Goal: Task Accomplishment & Management: Complete application form

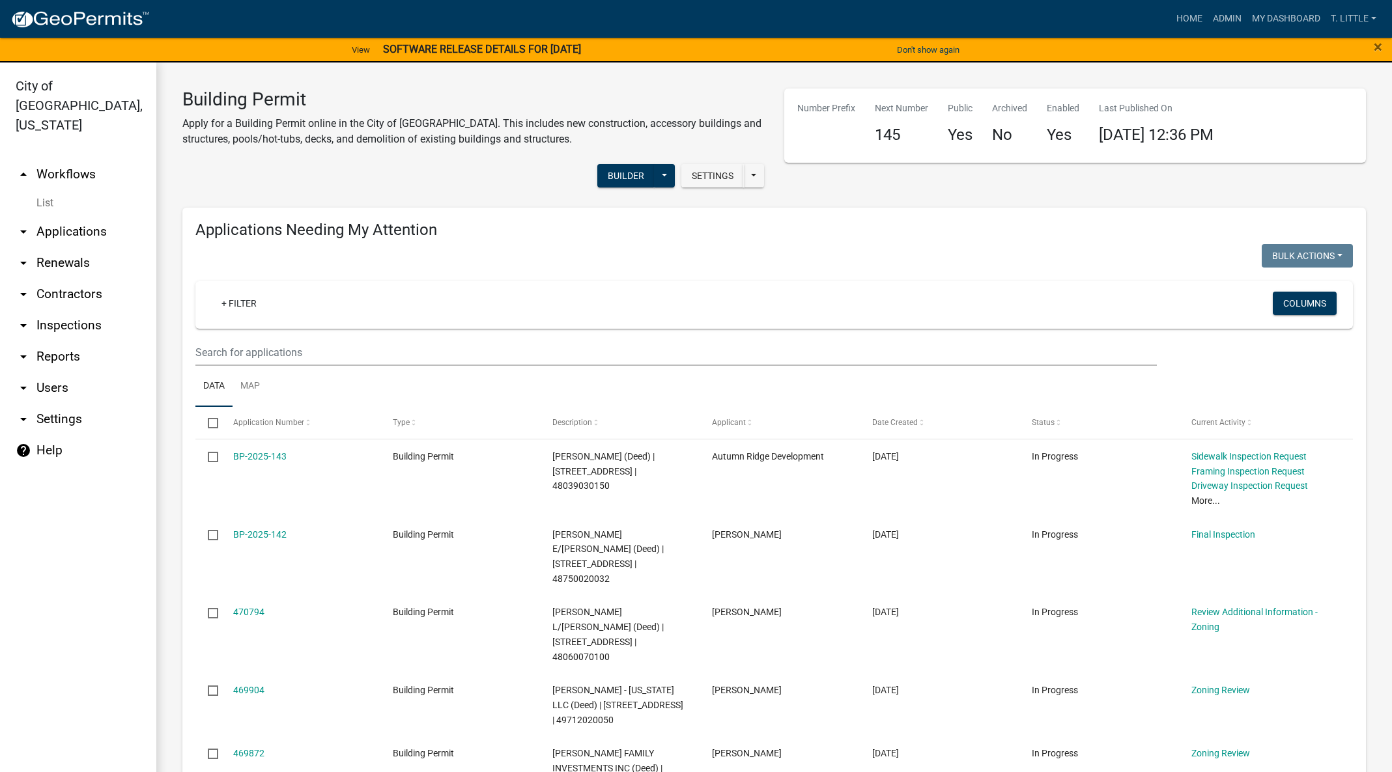
select select "3: 100"
click at [251, 458] on link "BP-2025-143" at bounding box center [259, 456] width 53 height 10
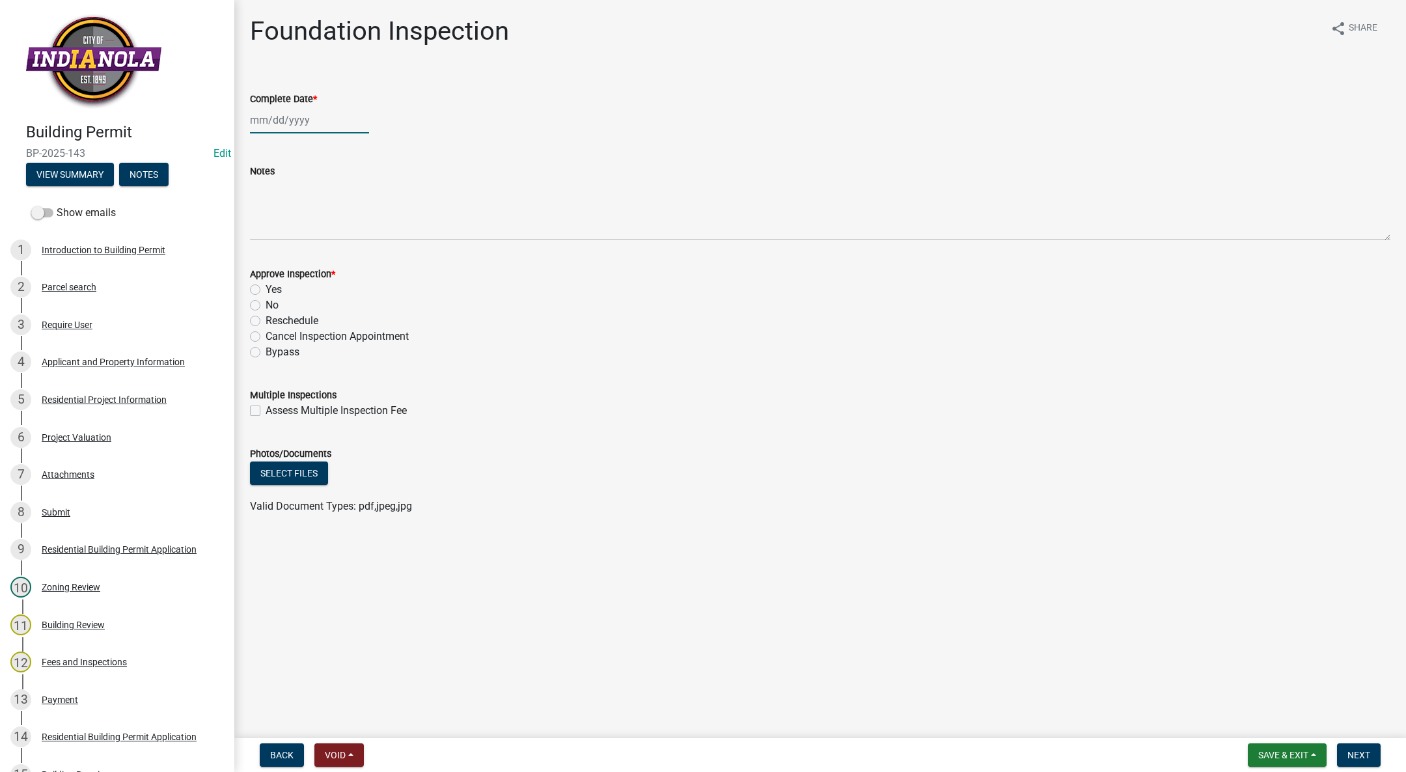
click at [282, 122] on div at bounding box center [309, 120] width 119 height 27
select select "9"
select select "2025"
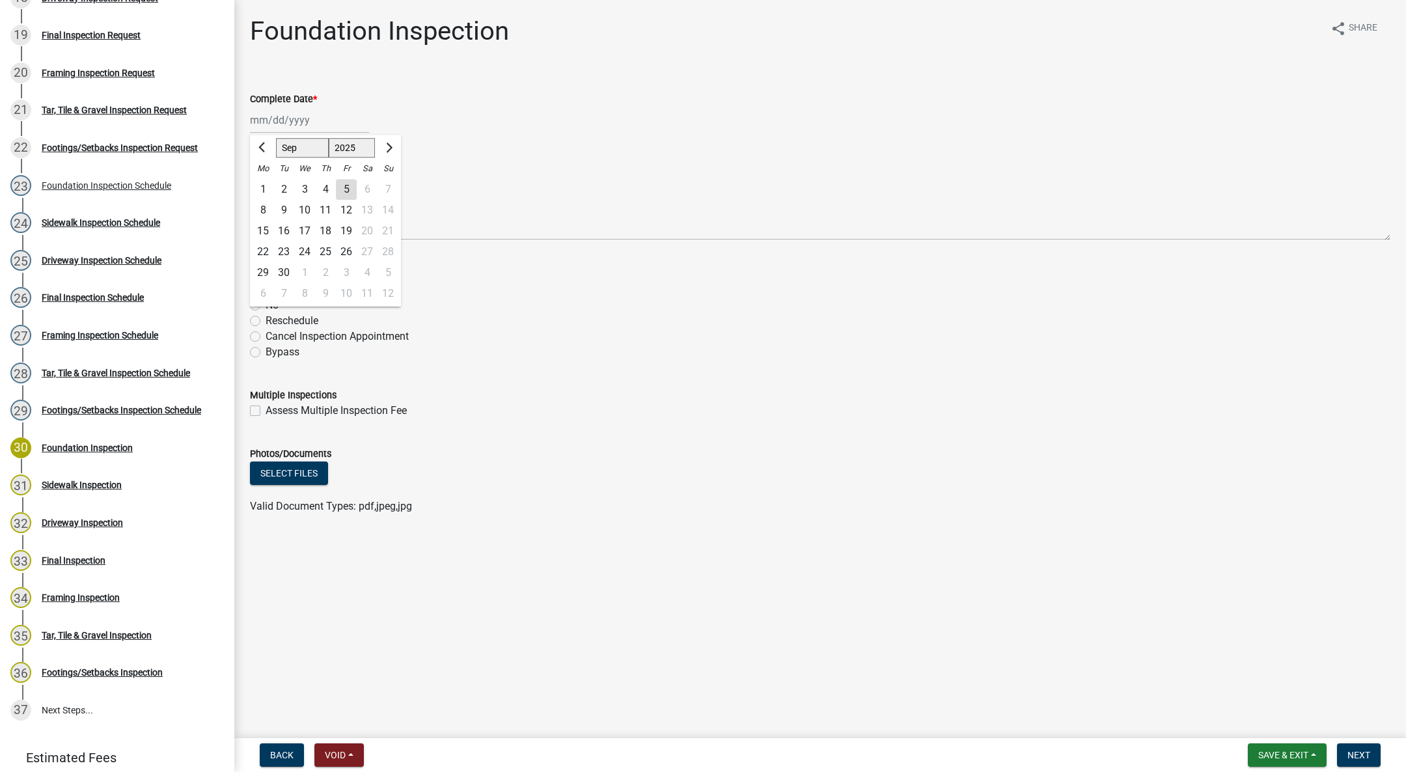
scroll to position [977, 0]
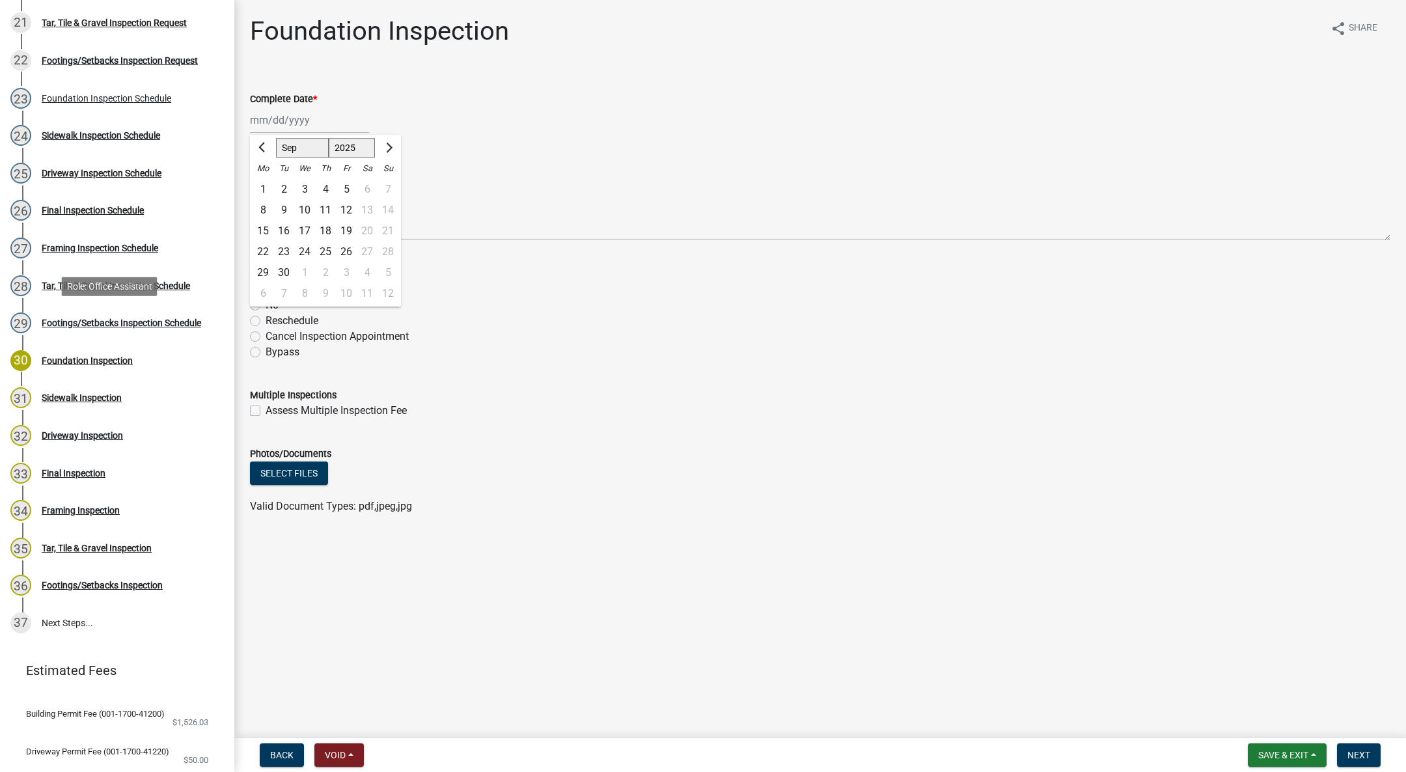
click at [129, 323] on div "Footings/Setbacks Inspection Schedule" at bounding box center [122, 322] width 160 height 9
click at [127, 318] on div "Footings/Setbacks Inspection Schedule" at bounding box center [122, 322] width 160 height 9
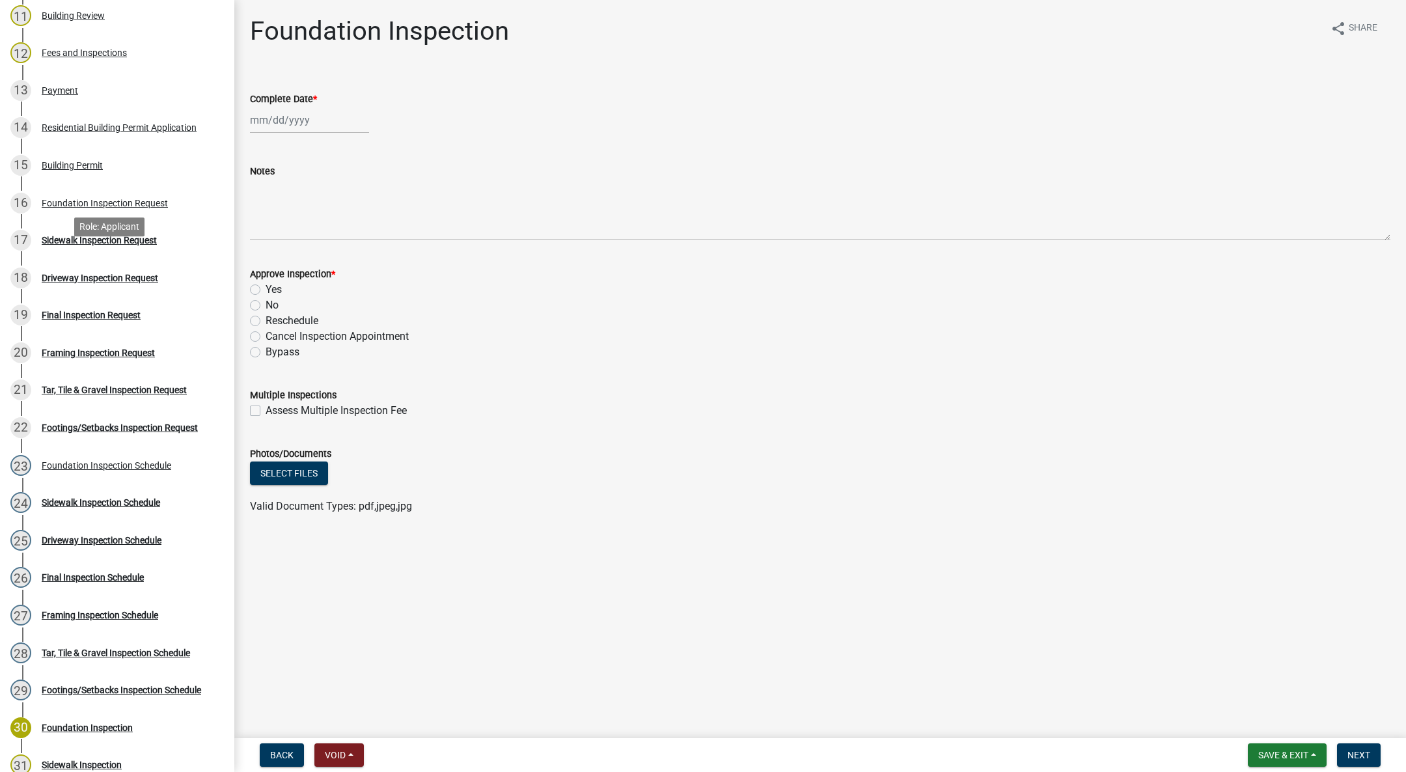
scroll to position [586, 0]
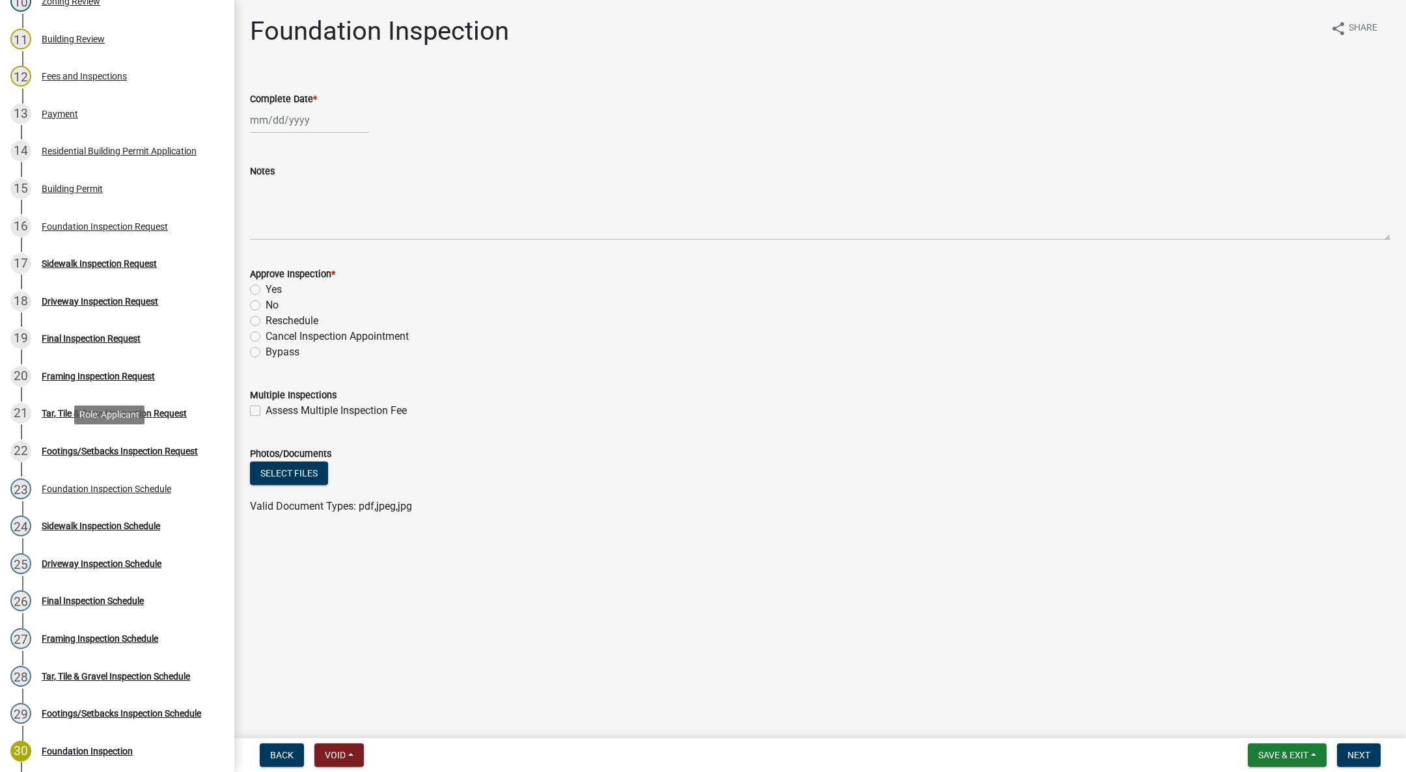
click at [125, 451] on div "Footings/Setbacks Inspection Request" at bounding box center [120, 451] width 156 height 9
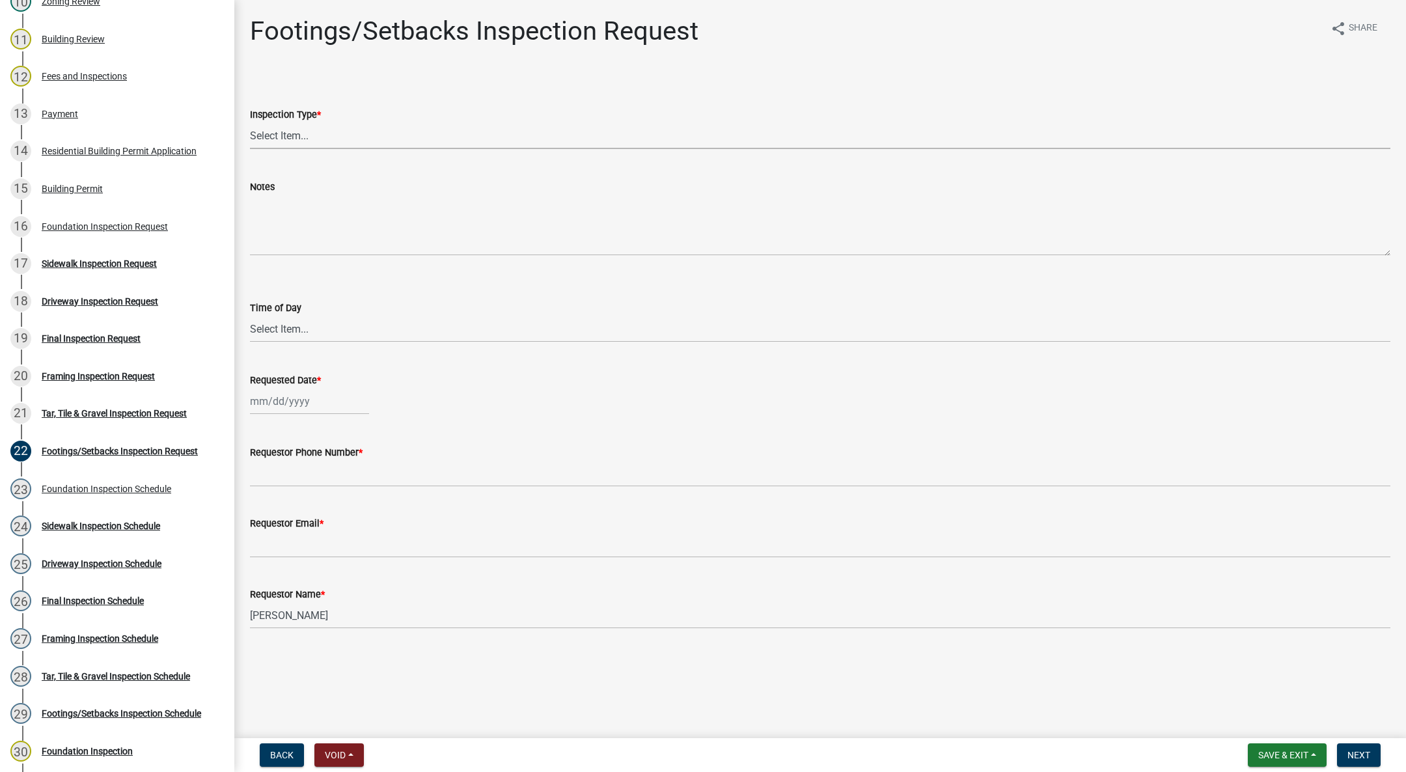
click at [296, 129] on select "Select Item... Footings/Setbacks" at bounding box center [820, 135] width 1141 height 27
click at [250, 122] on select "Select Item... Footings/Setbacks" at bounding box center [820, 135] width 1141 height 27
select select "31d1f77b-2535-448a-860d-f15fb204707d"
click at [291, 333] on select "Select Item... AM PM" at bounding box center [820, 329] width 1141 height 27
click at [250, 316] on select "Select Item... AM PM" at bounding box center [820, 329] width 1141 height 27
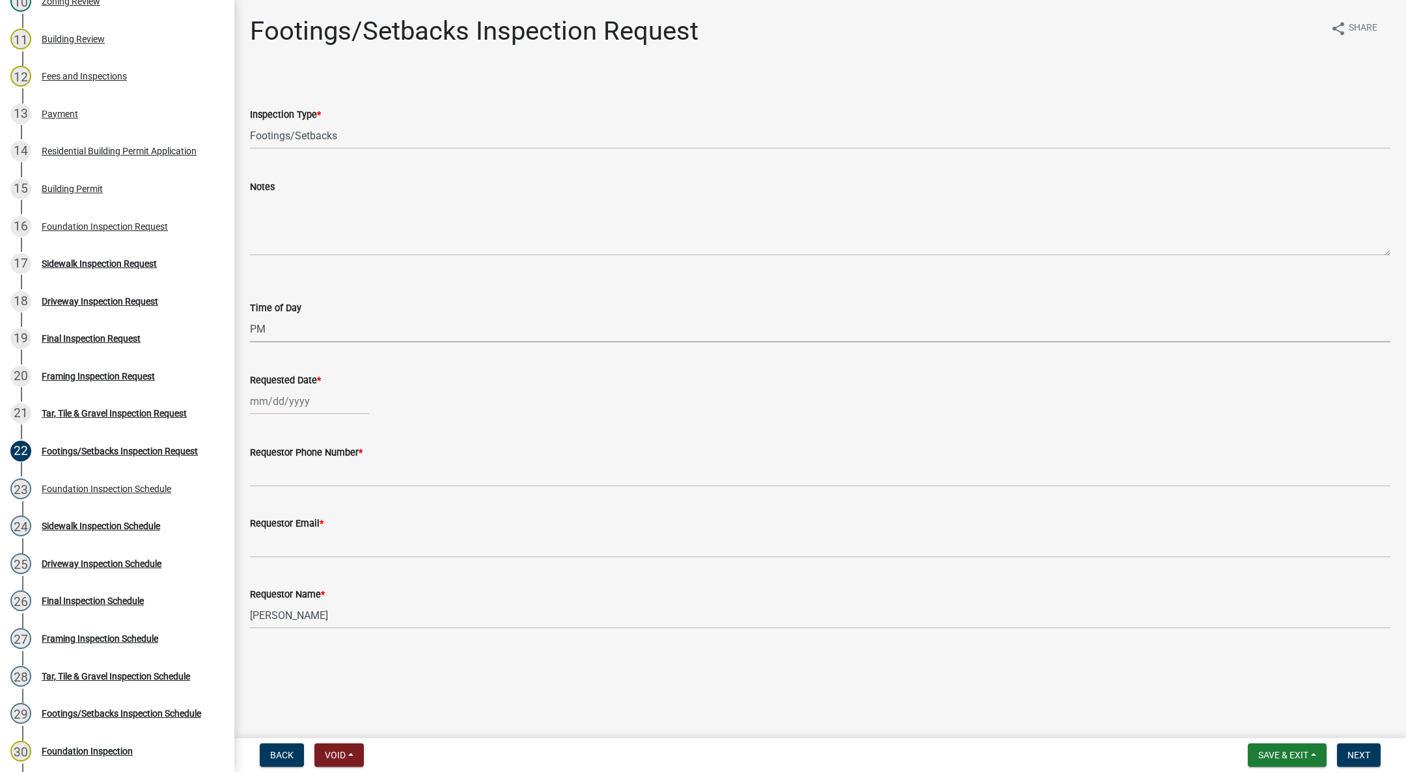
select select "e2425e86-bc0a-4638-8dbc-f5bad8ae1679"
click at [285, 400] on div at bounding box center [309, 401] width 119 height 27
select select "9"
select select "2025"
click at [348, 461] on div "5" at bounding box center [346, 470] width 21 height 21
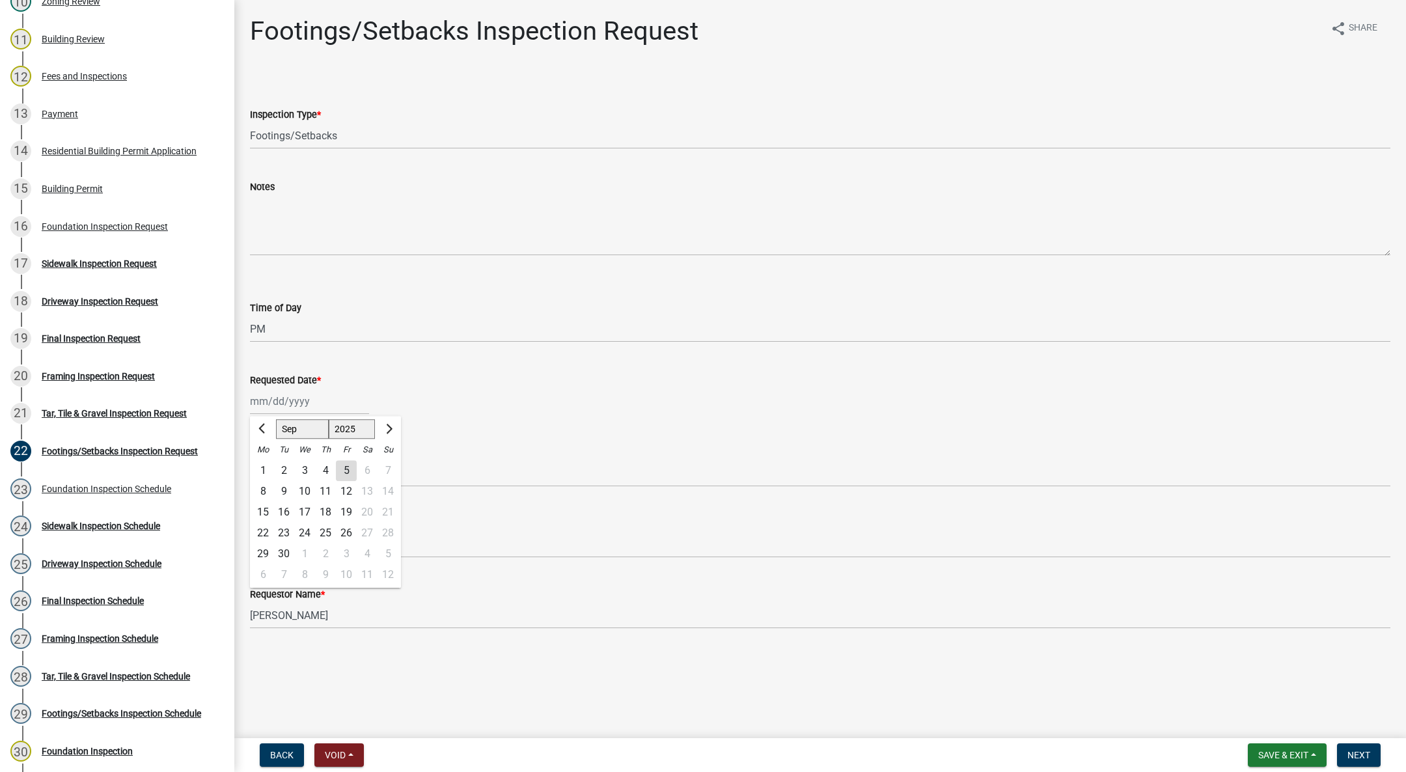
type input "[DATE]"
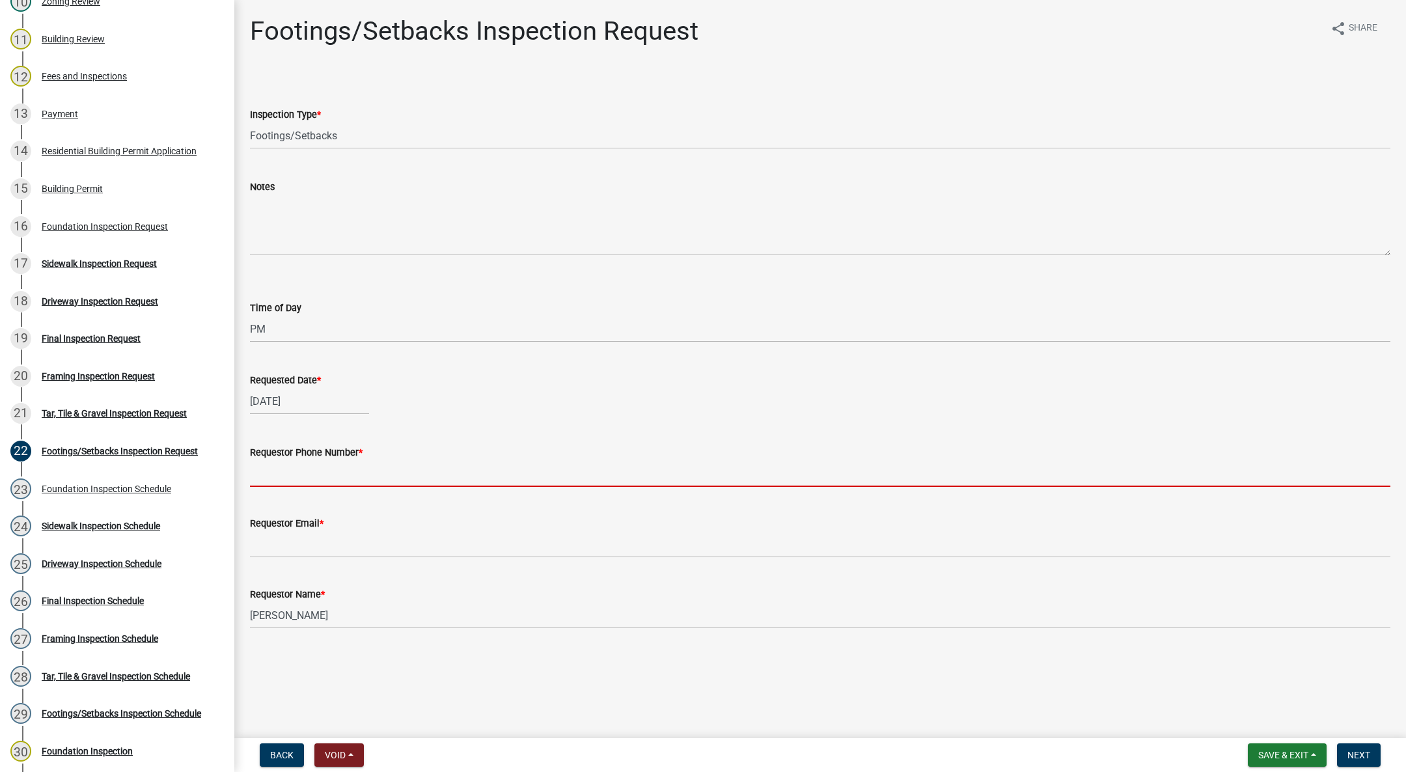
click at [295, 471] on input "Requestor Phone Number *" at bounding box center [820, 473] width 1141 height 27
type input "[PHONE_NUMBER]"
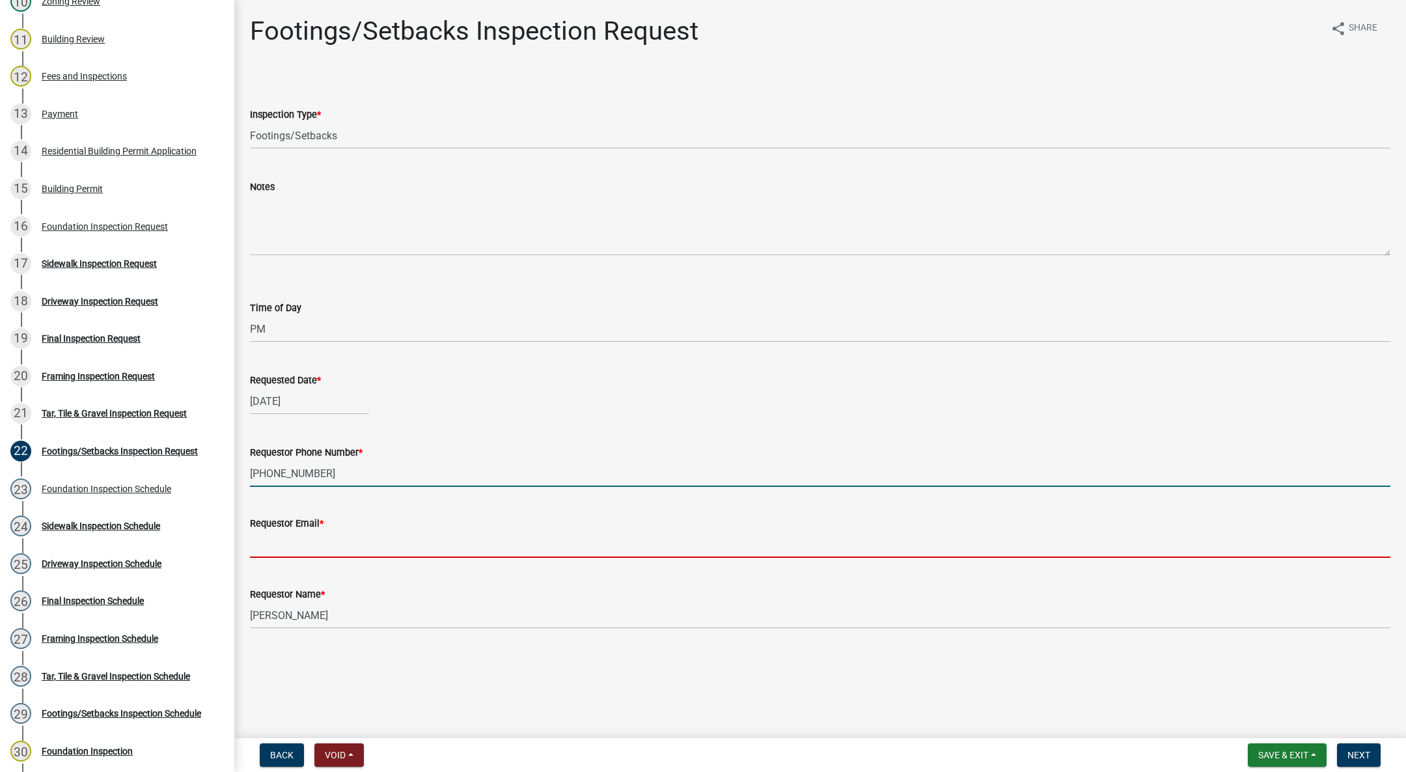
click at [354, 551] on input "Requestor Email *" at bounding box center [820, 544] width 1141 height 27
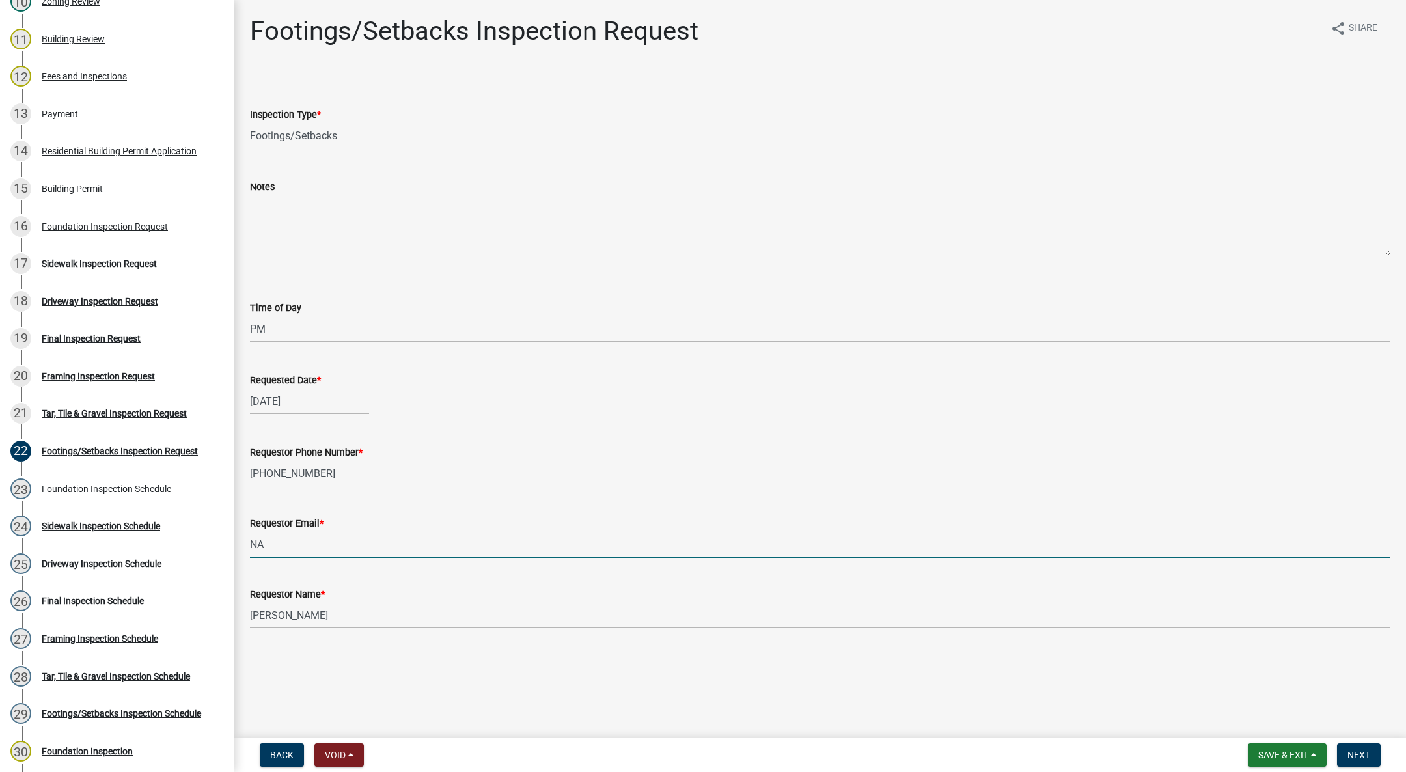
type input "[EMAIL_ADDRESS][DOMAIN_NAME]"
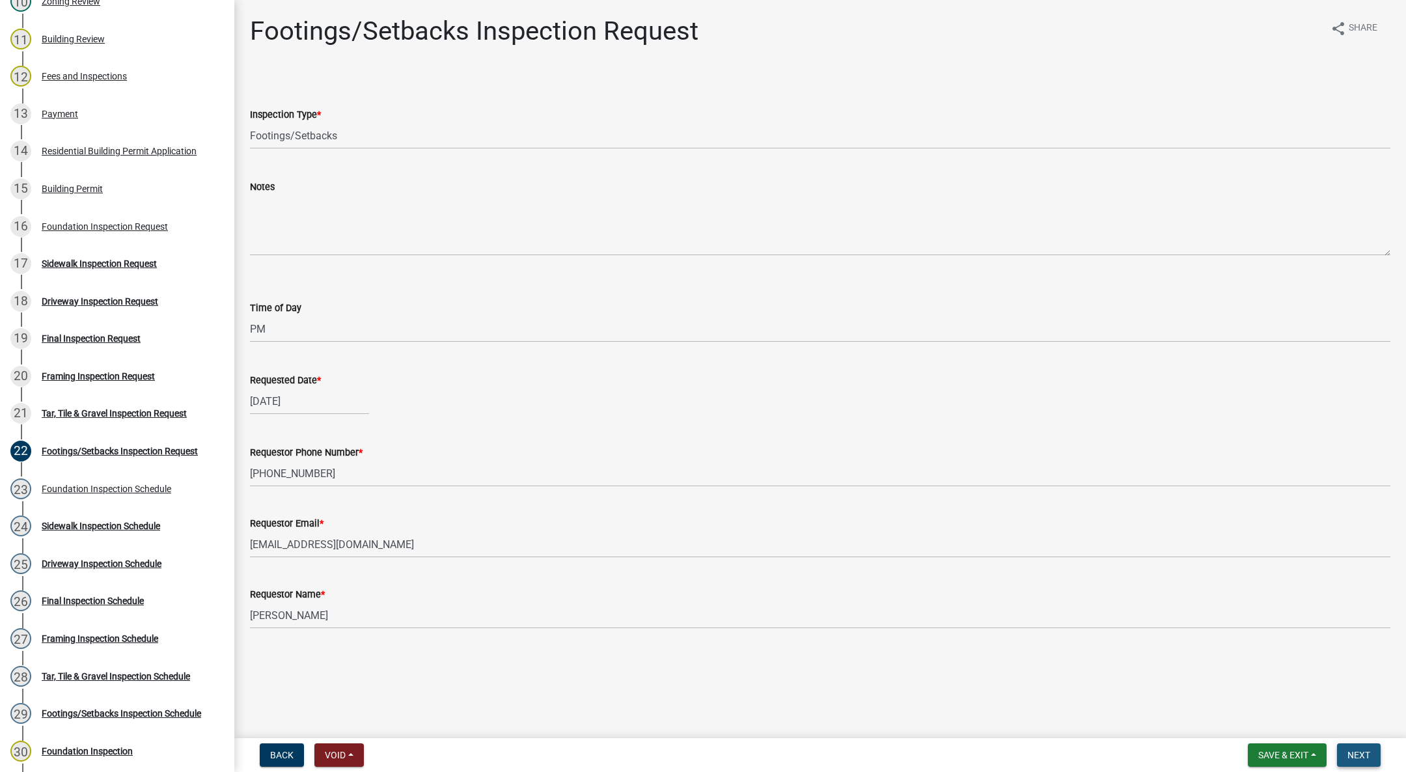
click at [1369, 756] on span "Next" at bounding box center [1359, 755] width 23 height 10
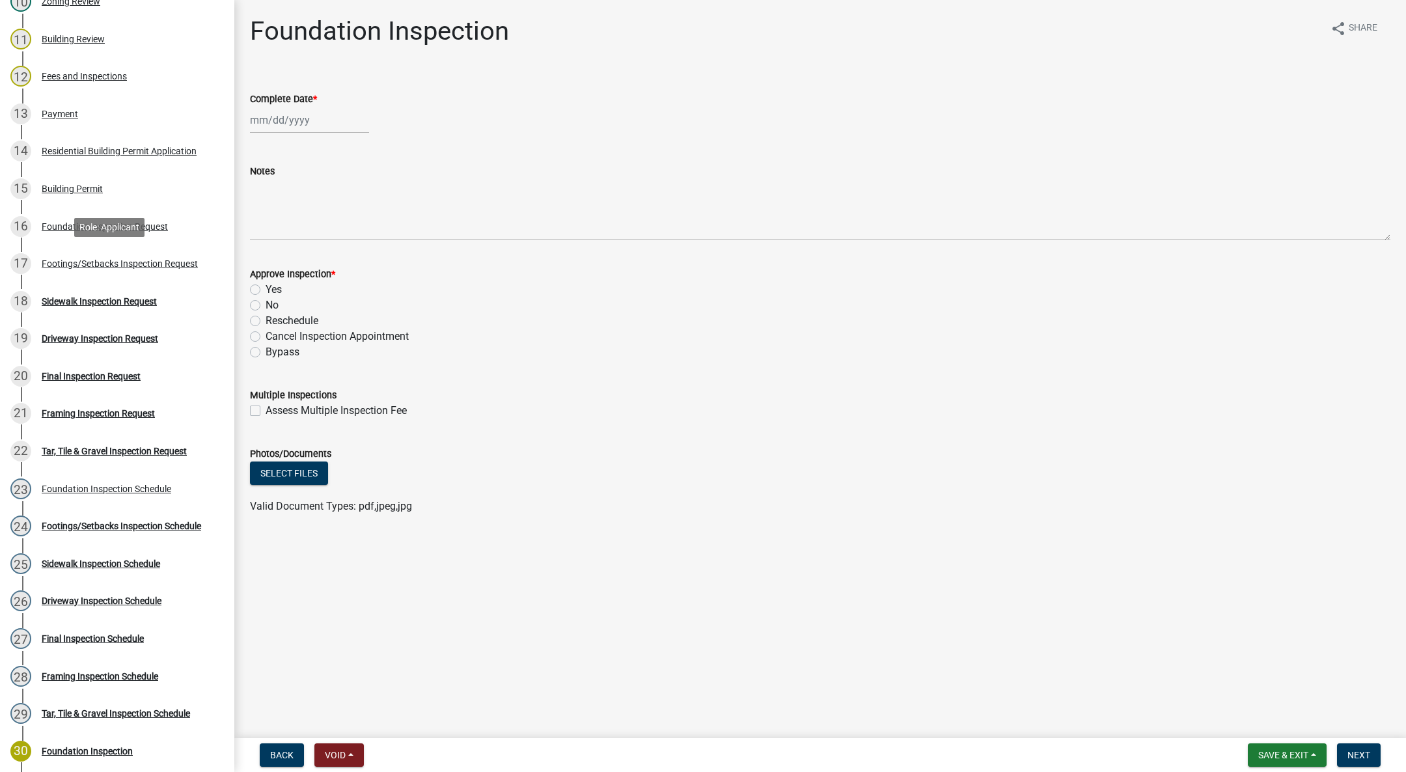
click at [148, 261] on div "Footings/Setbacks Inspection Request" at bounding box center [120, 263] width 156 height 9
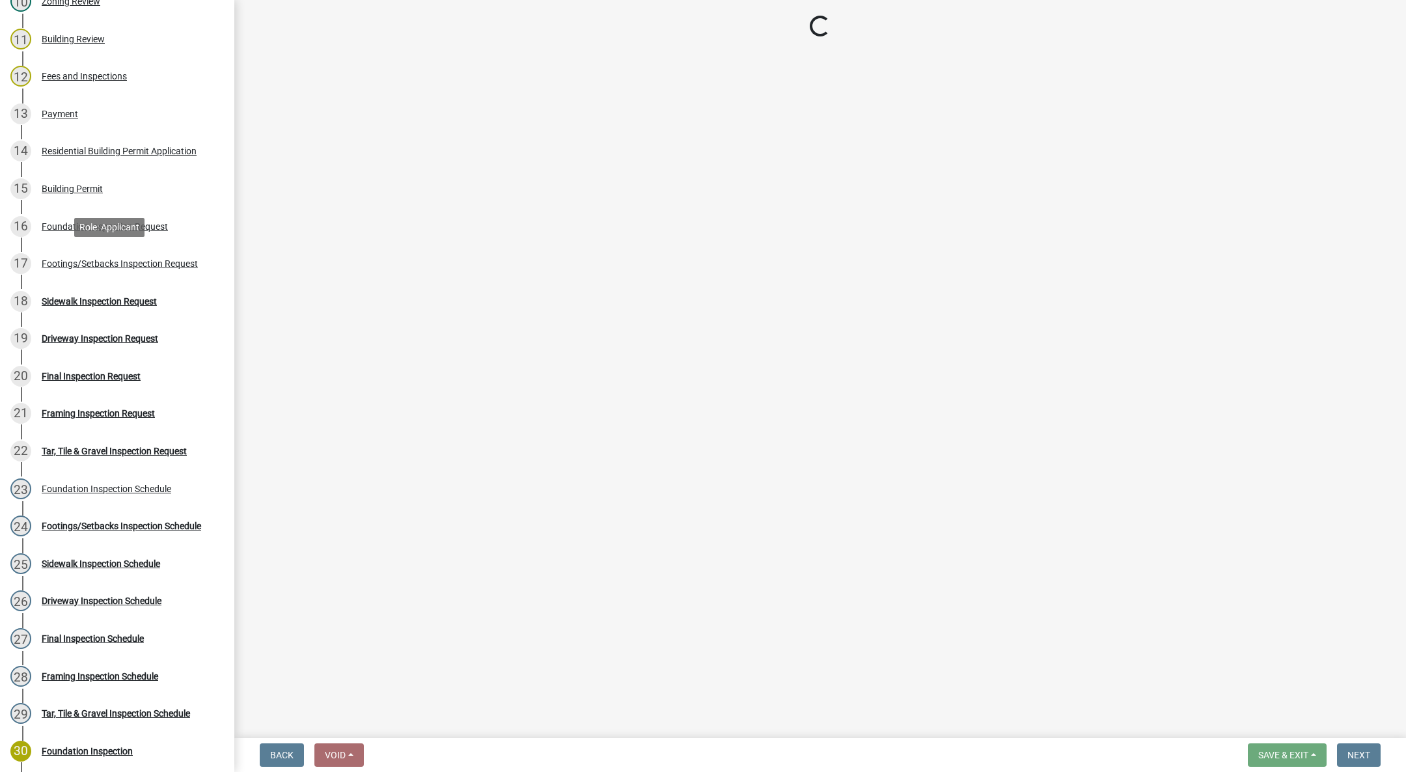
select select "31d1f77b-2535-448a-860d-f15fb204707d"
select select "e2425e86-bc0a-4638-8dbc-f5bad8ae1679"
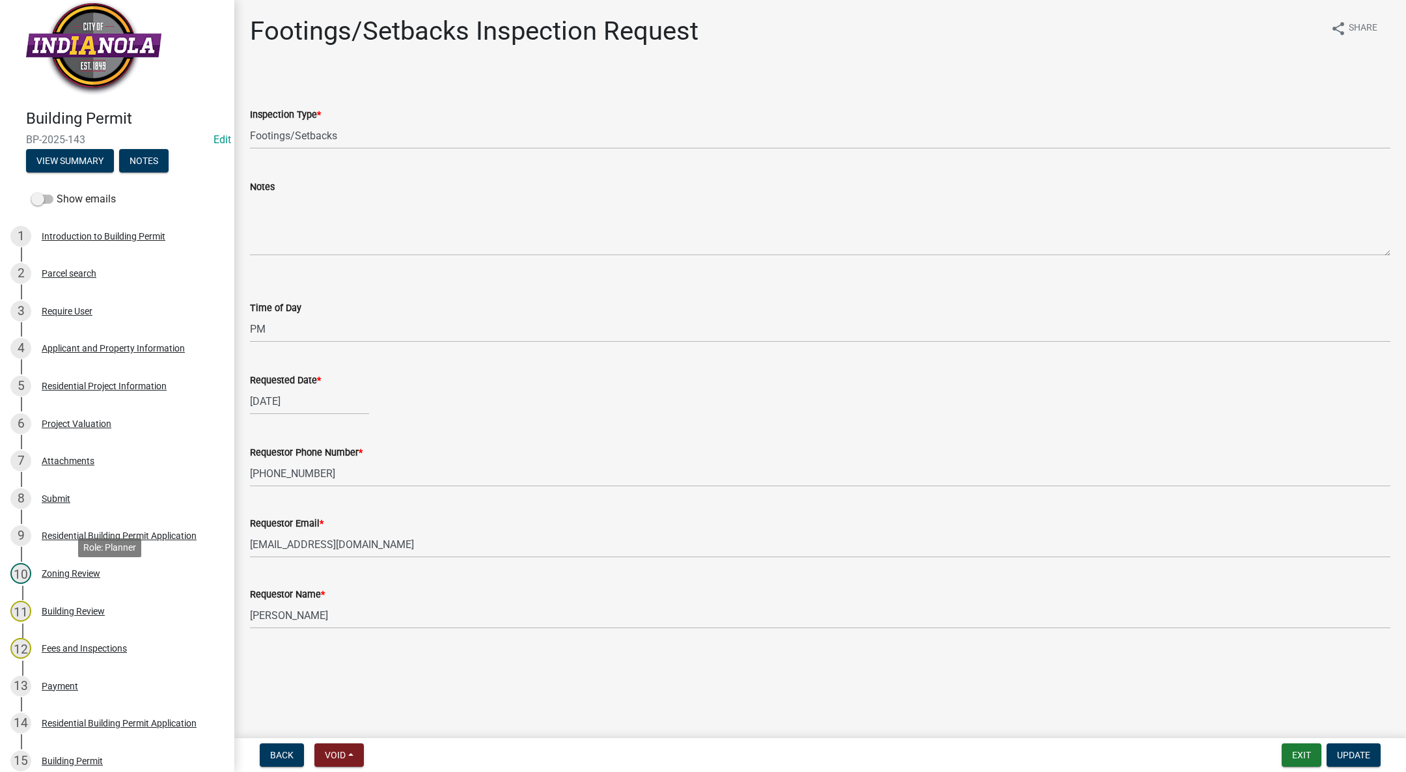
scroll to position [0, 0]
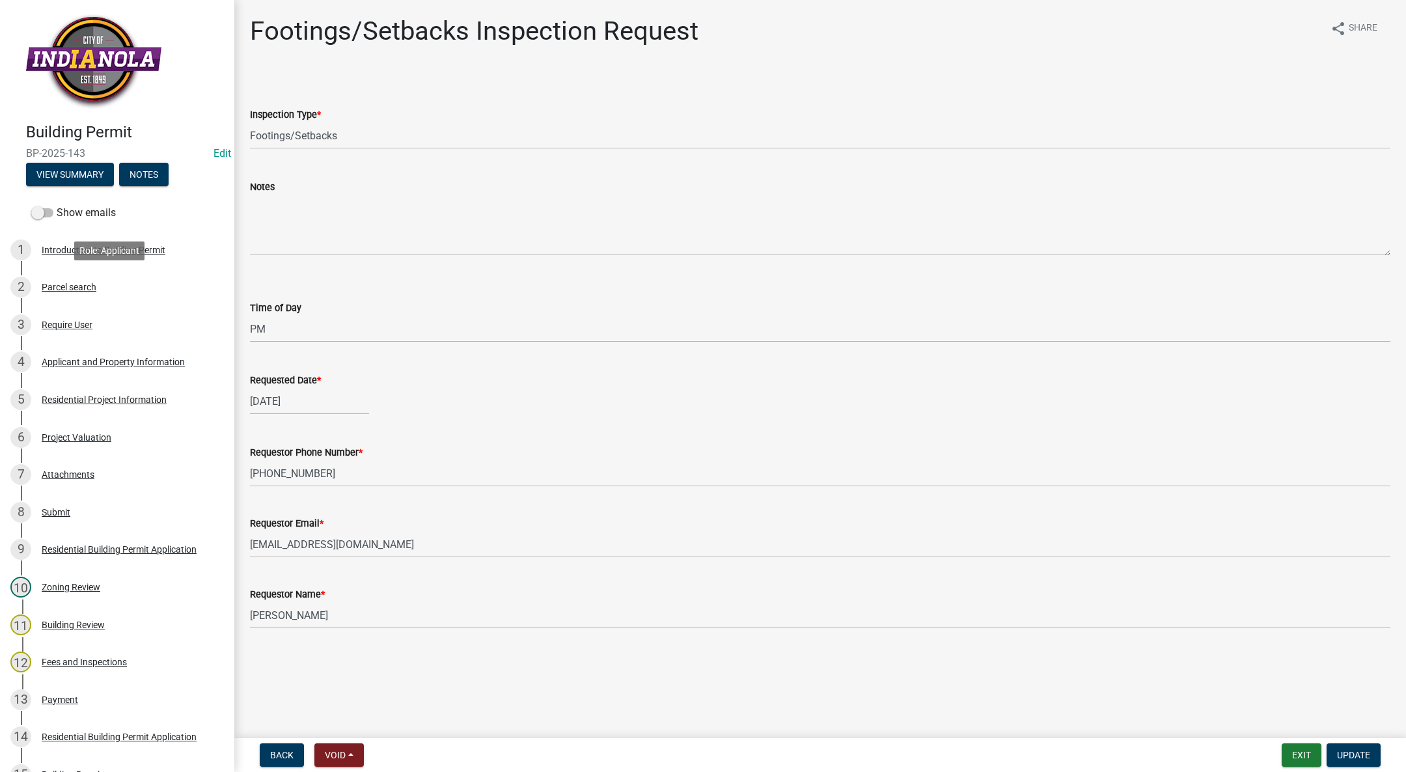
click at [62, 284] on div "Parcel search" at bounding box center [69, 287] width 55 height 9
